Goal: Transaction & Acquisition: Purchase product/service

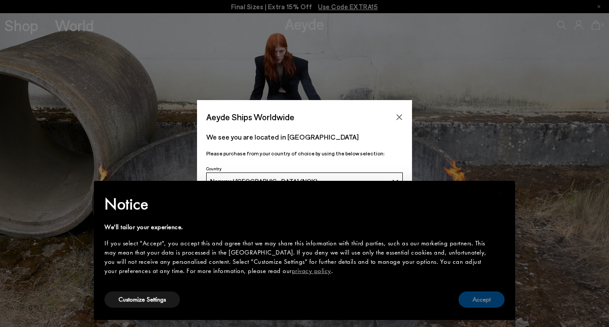
click at [473, 296] on button "Accept" at bounding box center [481, 299] width 46 height 16
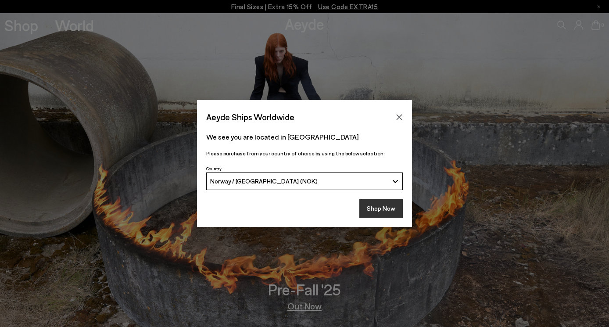
click at [381, 203] on button "Shop Now" at bounding box center [380, 208] width 43 height 18
click at [381, 207] on button "Shop Now" at bounding box center [380, 208] width 43 height 18
click at [25, 25] on div "Aeyde Ships Worldwide We see you are located in Norway Please purchase from you…" at bounding box center [304, 163] width 609 height 327
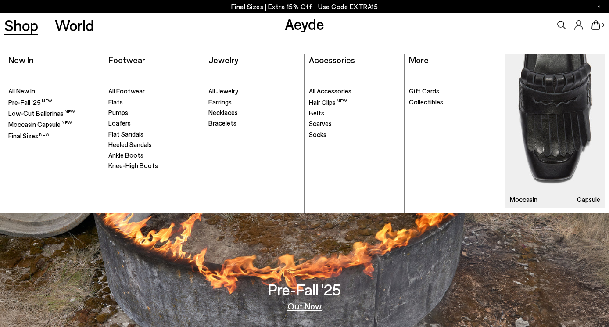
click at [144, 144] on span "Heeled Sandals" at bounding box center [129, 144] width 43 height 8
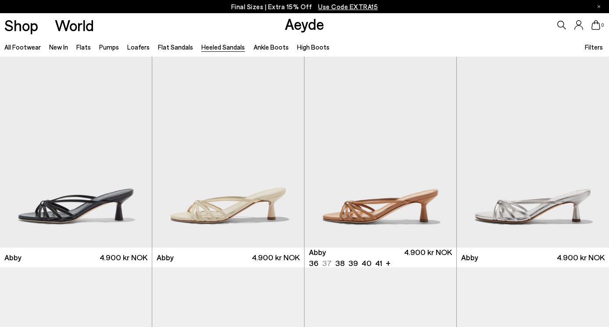
scroll to position [54, 0]
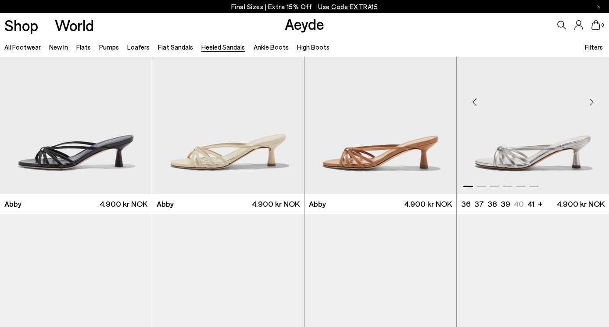
click at [591, 102] on div "Next slide" at bounding box center [591, 102] width 26 height 26
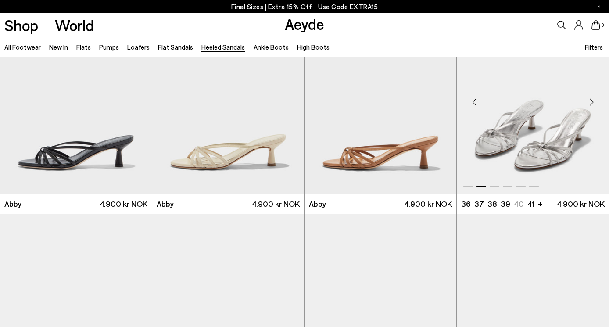
click at [591, 102] on div "Next slide" at bounding box center [591, 102] width 26 height 26
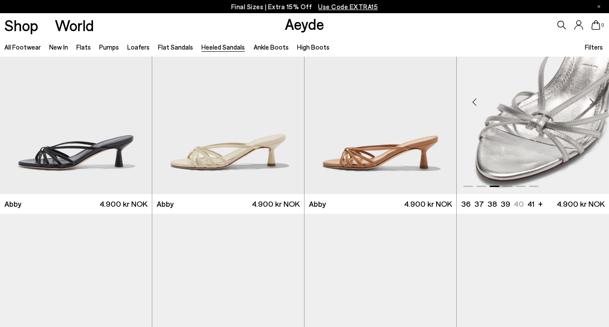
click at [591, 102] on div "Next slide" at bounding box center [591, 102] width 26 height 26
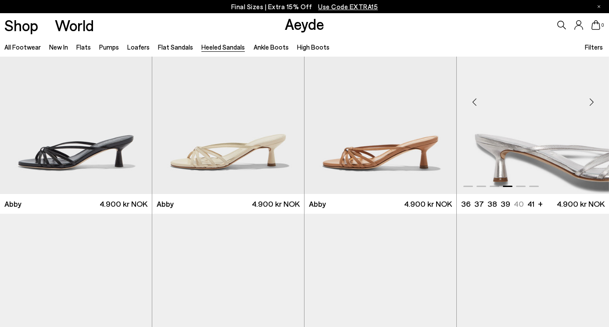
click at [591, 102] on div "Next slide" at bounding box center [591, 102] width 26 height 26
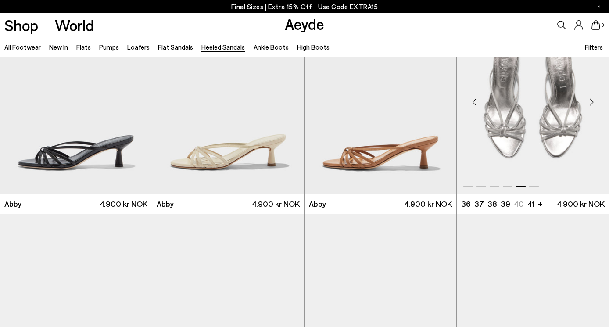
scroll to position [302, 0]
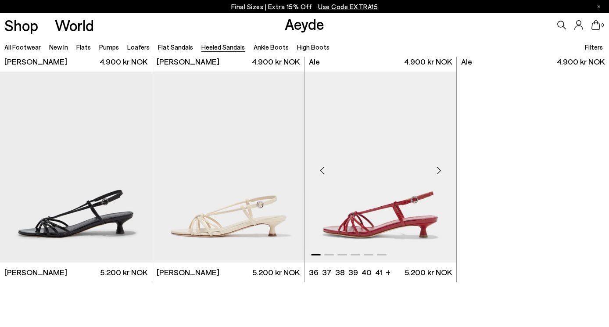
scroll to position [1880, 0]
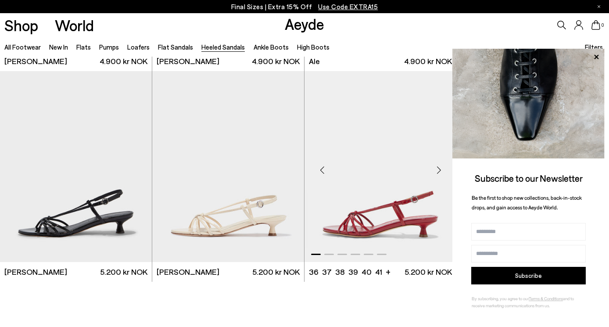
click at [395, 200] on img "1 / 6" at bounding box center [380, 166] width 152 height 191
